Goal: Use online tool/utility: Use online tool/utility

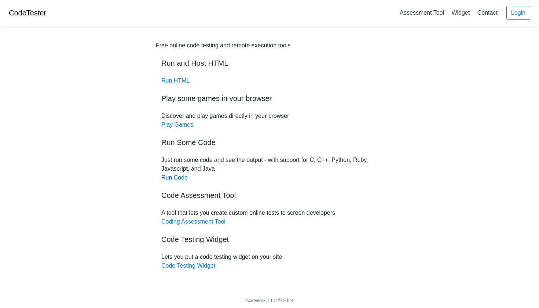
click at [178, 181] on link "Run Code" at bounding box center [174, 177] width 26 height 6
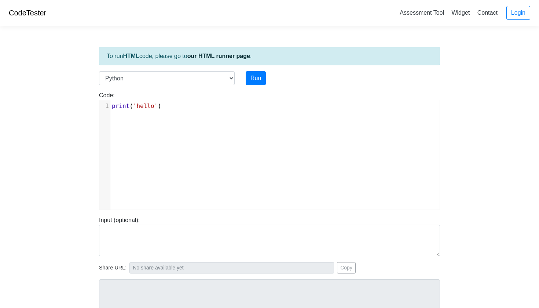
scroll to position [1, 0]
click at [162, 134] on div "xxxxxxxxxx 1 print ( 'hello' )" at bounding box center [275, 160] width 352 height 120
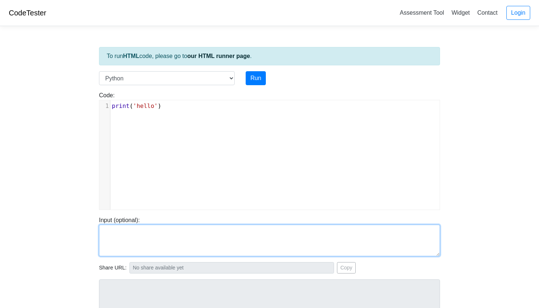
click at [130, 233] on textarea at bounding box center [269, 241] width 341 height 32
type textarea "√"
paste textarea "Write complete Python code to create a Fibonacci series up to 10."
type textarea "Write complete Python code to create a Fibonacci series up to 10."
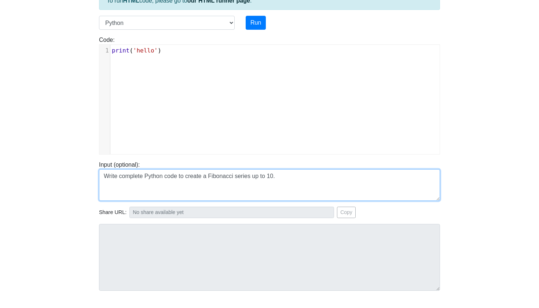
scroll to position [58, 0]
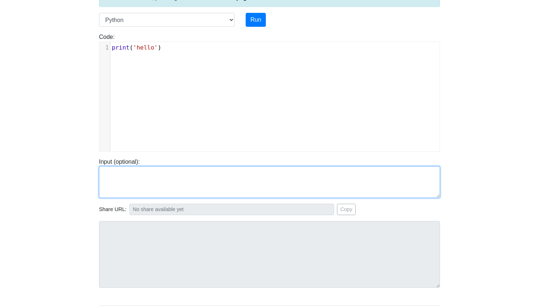
paste textarea "import argparse import logging import sys from typing import List, Iterator # C…"
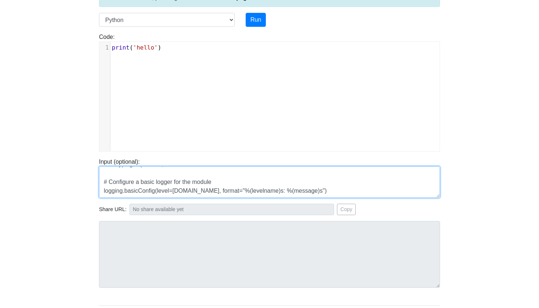
paste textarea "class FibonacciError(Exception): """Custom exception for Fibonacci-related erro…"
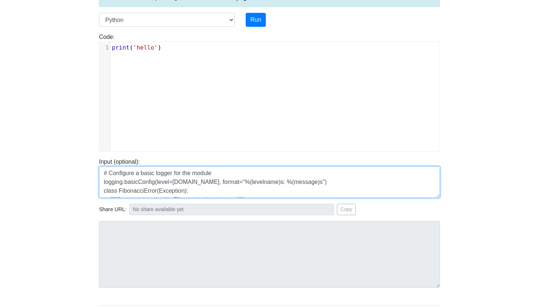
scroll to position [176, 0]
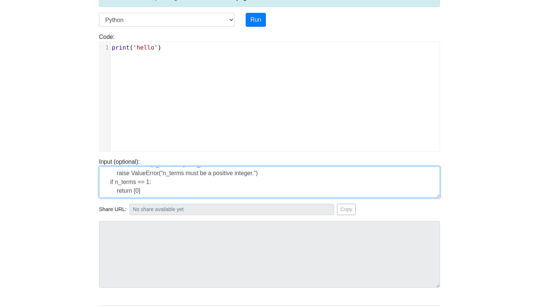
paste textarea "fib: List[int] = [0, 1] while len(fib) < n_terms: fib.append(fib[-1] + fib[-2])…"
paste textarea "def format_sequence(seq: List[int], delimiter: str = " ") -> str: """Format a s…"
paste textarea "parser.add_argument( "--delimiter", "-d", default=" ", help="Delimiter to separ…"
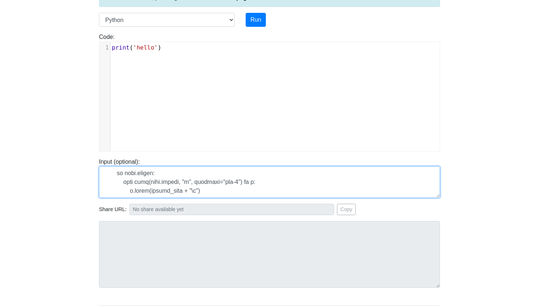
scroll to position [604, 0]
paste textarea "else: print(output_line) return 0 except Exception as exc: logging.error("Faile…"
type textarea "import argparse import logging import sys from typing import List, Iterator # C…"
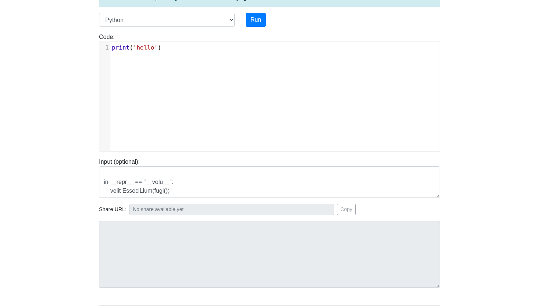
click at [177, 80] on div "xxxxxxxxxx 1 print ( 'hello' )" at bounding box center [275, 102] width 352 height 120
paste textarea "print('hello')import argparse import logging import sys from typing import List…"
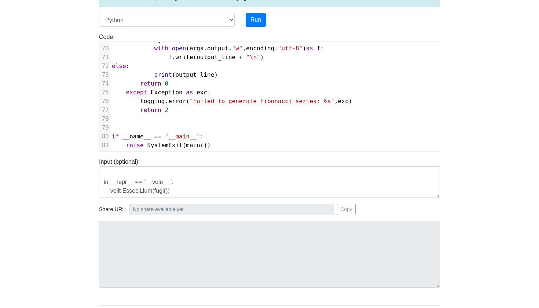
type textarea "print('hello')import argparse import logging import sys from typing import List…"
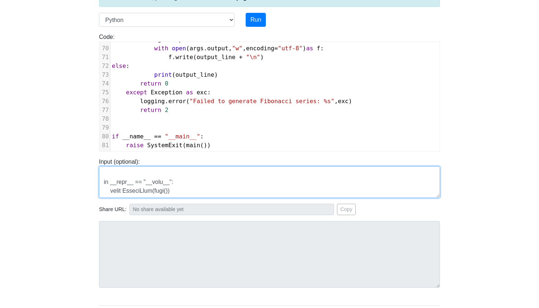
drag, startPoint x: 223, startPoint y: 192, endPoint x: 181, endPoint y: 183, distance: 43.5
click at [181, 183] on textarea at bounding box center [269, 182] width 341 height 32
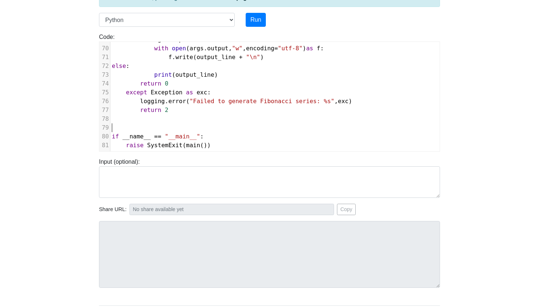
click at [198, 126] on pre "​" at bounding box center [279, 127] width 338 height 9
click at [261, 19] on button "Run" at bounding box center [256, 20] width 20 height 14
type input "[URL][DOMAIN_NAME]"
type textarea "Submission status: Runtime Error (NZEC) Stderr: File "script.py", line 25 while…"
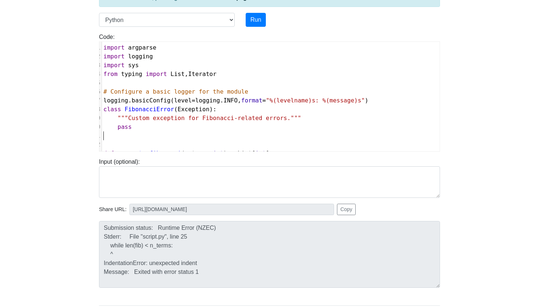
scroll to position [0, 0]
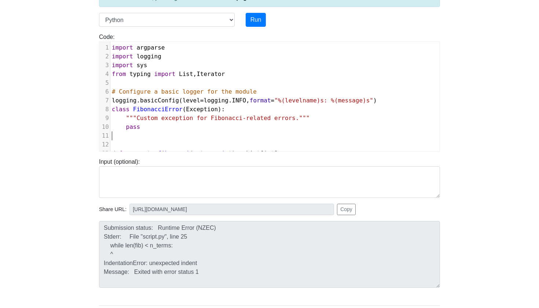
click at [164, 132] on pre "​" at bounding box center [279, 135] width 338 height 9
type textarea "loremi dolorsit ametco adipisc elitse doe temp incidi utlabo Etdo, Magnaali # E…"
